Goal: Task Accomplishment & Management: Use online tool/utility

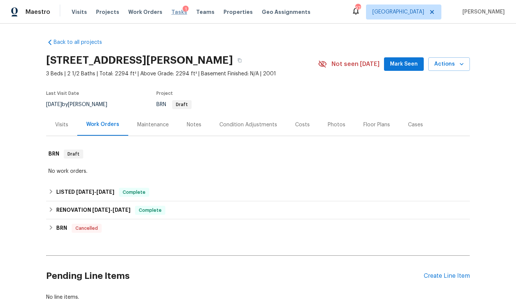
click at [171, 10] on span "Tasks" at bounding box center [179, 11] width 16 height 5
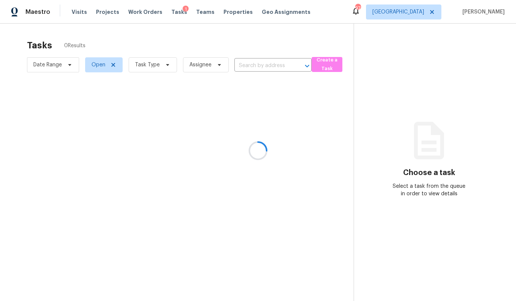
click at [425, 11] on div at bounding box center [258, 150] width 516 height 301
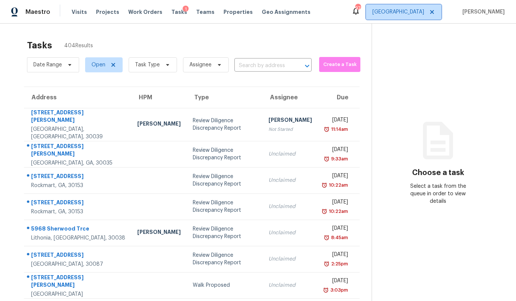
click at [421, 10] on span "[GEOGRAPHIC_DATA]" at bounding box center [399, 12] width 52 height 8
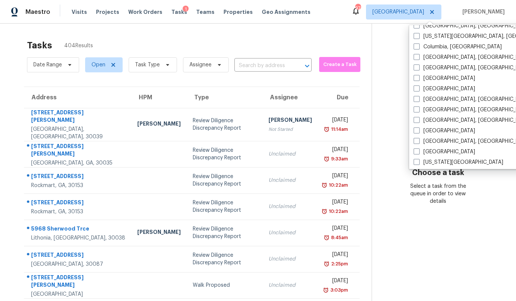
scroll to position [161, 0]
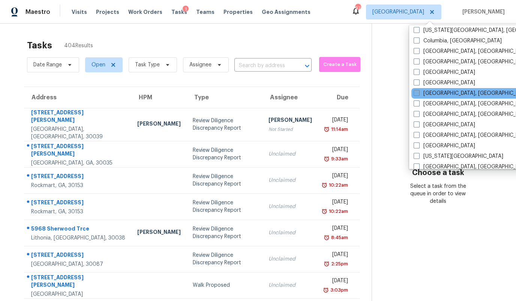
click at [436, 95] on label "[GEOGRAPHIC_DATA], [GEOGRAPHIC_DATA]" at bounding box center [472, 94] width 116 height 8
click at [419, 95] on input "[GEOGRAPHIC_DATA], [GEOGRAPHIC_DATA]" at bounding box center [416, 92] width 5 height 5
checkbox input "true"
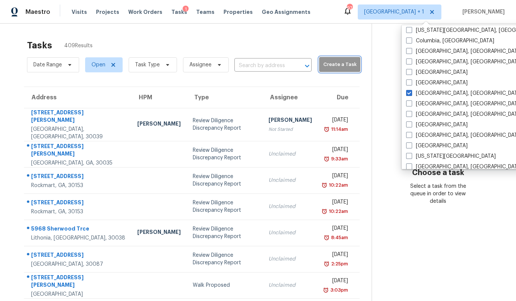
click at [326, 68] on span "Create a Task" at bounding box center [340, 64] width 34 height 9
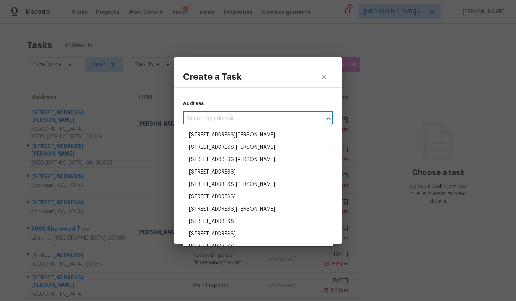
click at [258, 119] on input "text" at bounding box center [247, 119] width 129 height 12
paste input "[STREET_ADDRESS][PERSON_NAME]"
type input "[STREET_ADDRESS][PERSON_NAME]"
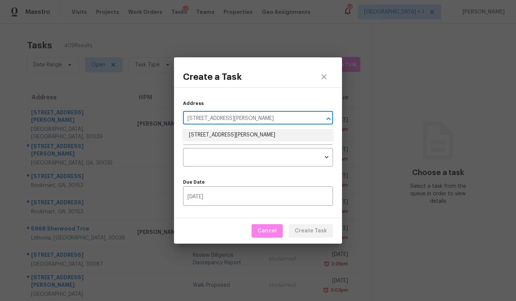
click at [242, 135] on li "[STREET_ADDRESS][PERSON_NAME]" at bounding box center [258, 135] width 150 height 12
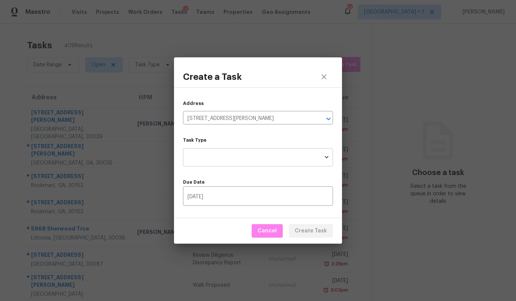
click at [238, 152] on body "Maestro Visits Projects Work Orders Tasks 1 Teams Properties Geo Assignments 97…" at bounding box center [258, 150] width 516 height 301
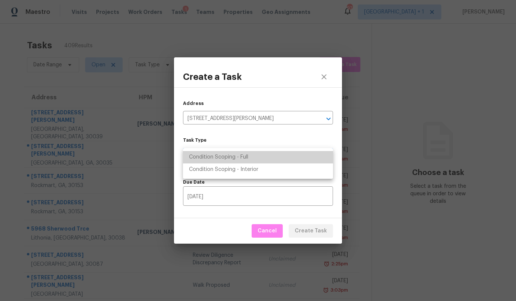
click at [236, 159] on li "Condition Scoping - Full" at bounding box center [258, 157] width 150 height 12
type input "virtual_full_assessment"
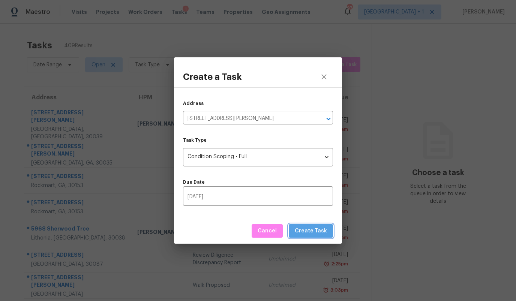
click at [315, 230] on span "Create Task" at bounding box center [311, 231] width 32 height 9
